Goal: Task Accomplishment & Management: Manage account settings

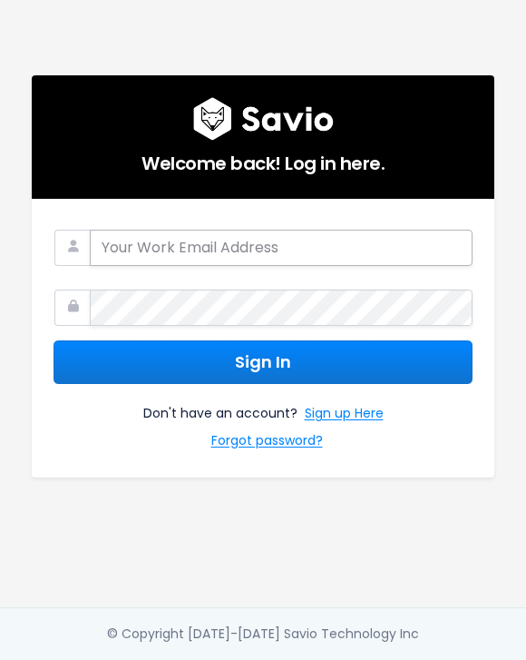
click at [229, 232] on input "email" at bounding box center [281, 248] width 383 height 36
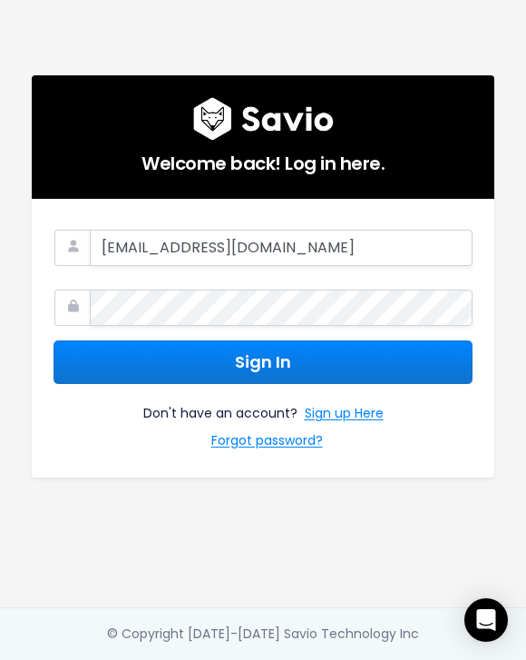
type input "metchason@gmail.com"
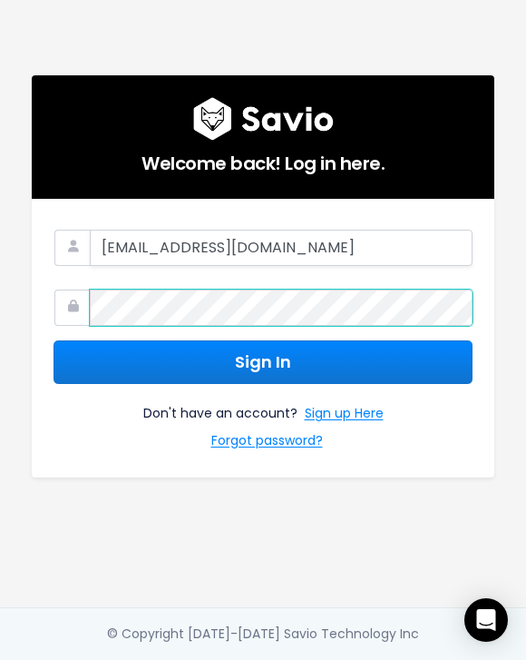
click at [54, 340] on button "Sign In" at bounding box center [263, 362] width 419 height 44
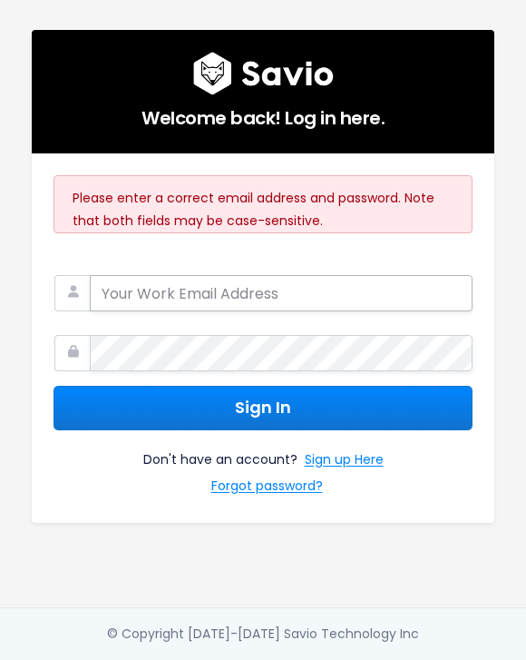
click at [142, 298] on input "email" at bounding box center [281, 293] width 383 height 36
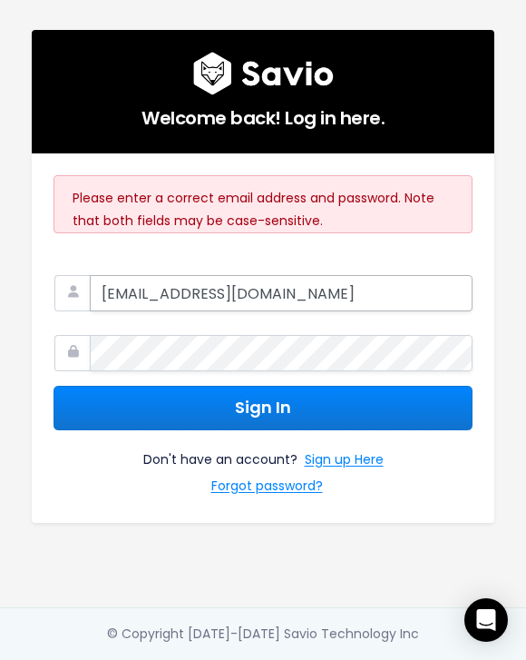
type input "[EMAIL_ADDRESS][DOMAIN_NAME]"
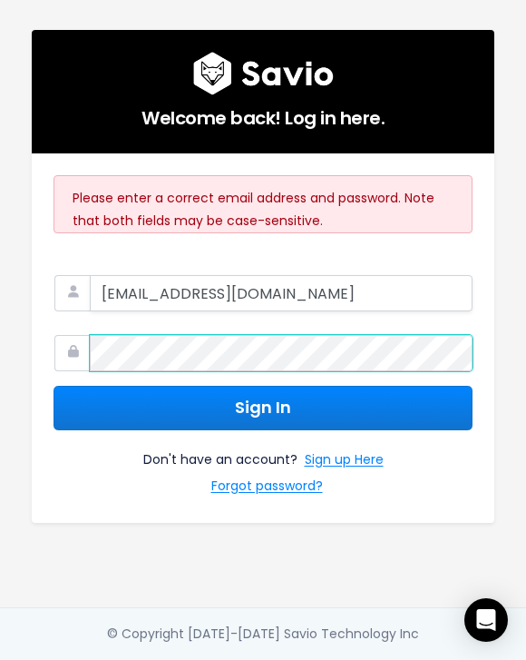
click at [54, 386] on button "Sign In" at bounding box center [263, 408] width 419 height 44
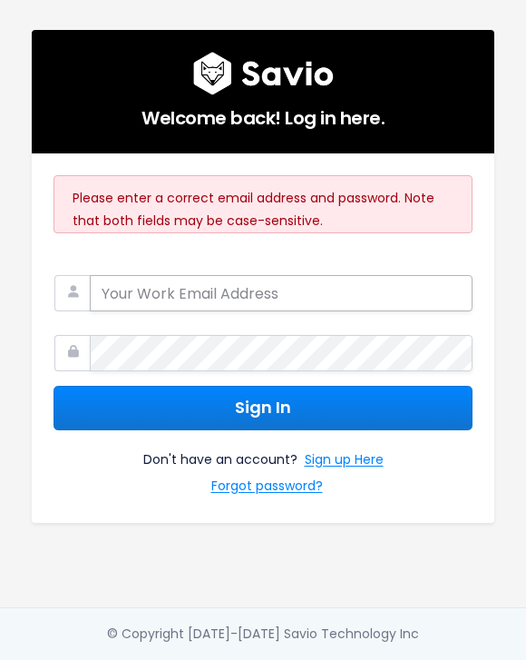
click at [208, 287] on input "email" at bounding box center [281, 293] width 383 height 36
type input "[EMAIL_ADDRESS][DOMAIN_NAME]"
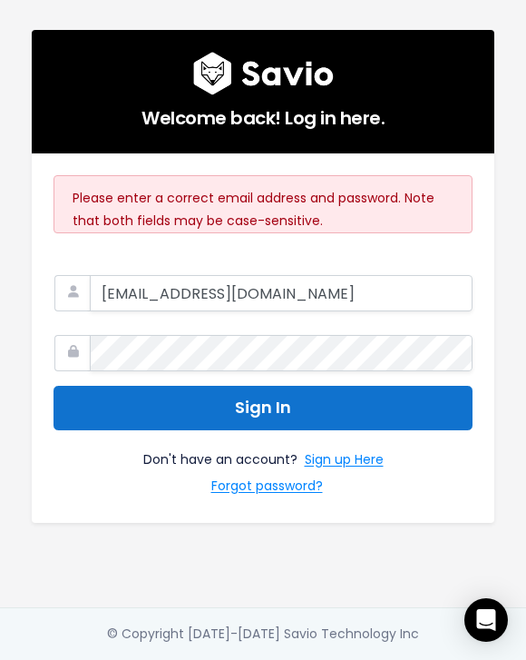
click at [236, 394] on button "Sign In" at bounding box center [263, 408] width 419 height 44
